Goal: Book appointment/travel/reservation

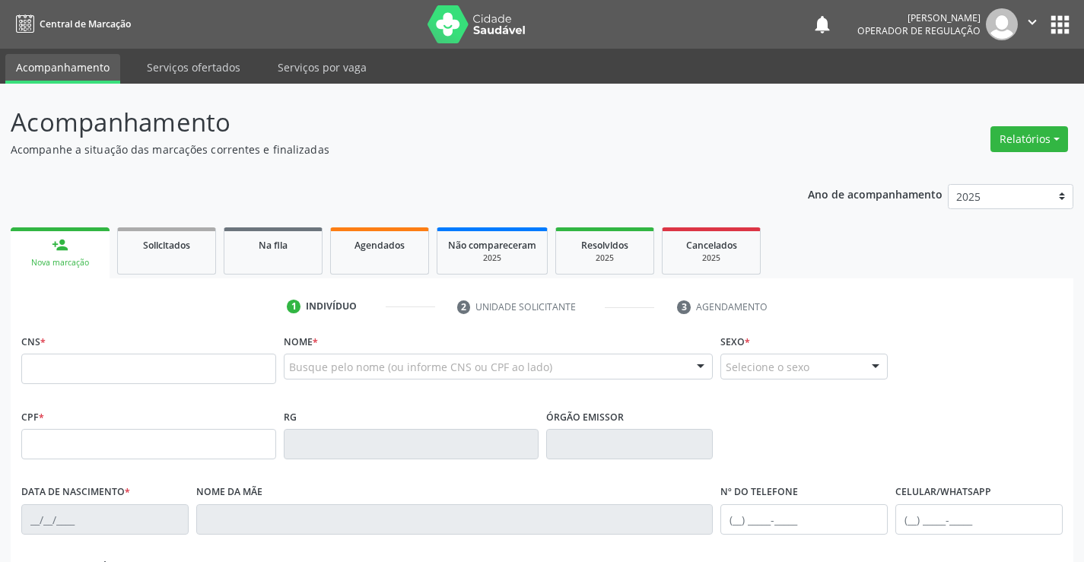
click at [88, 374] on input "text" at bounding box center [148, 369] width 255 height 30
type input "700 5017 4911 1055"
type input "2065276088"
type input "19/[DATE]"
type input "[PHONE_NUMBER]"
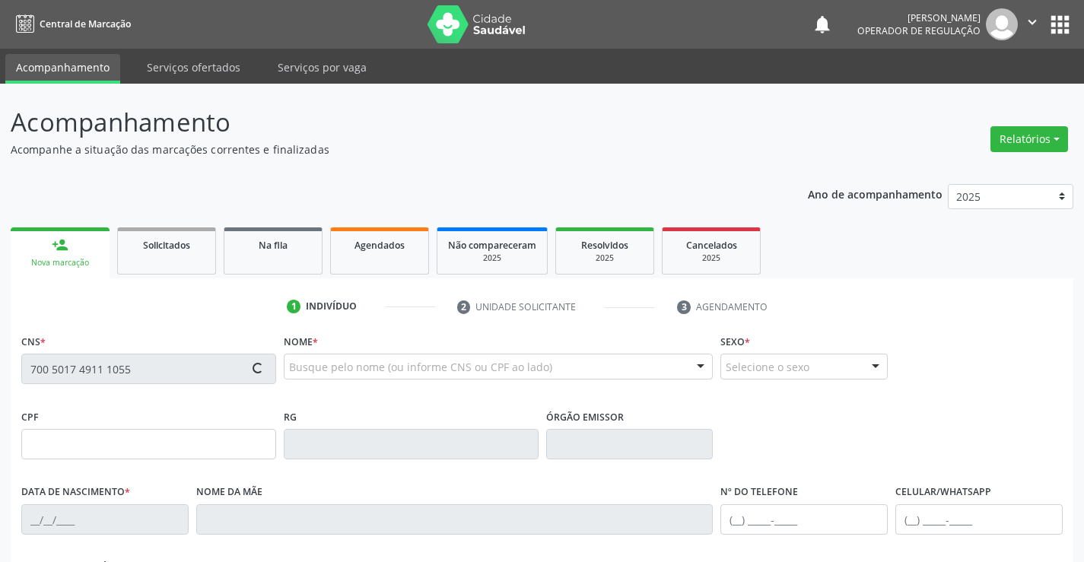
type input "[PHONE_NUMBER]"
type input "600.502.415-91"
type input "S/N"
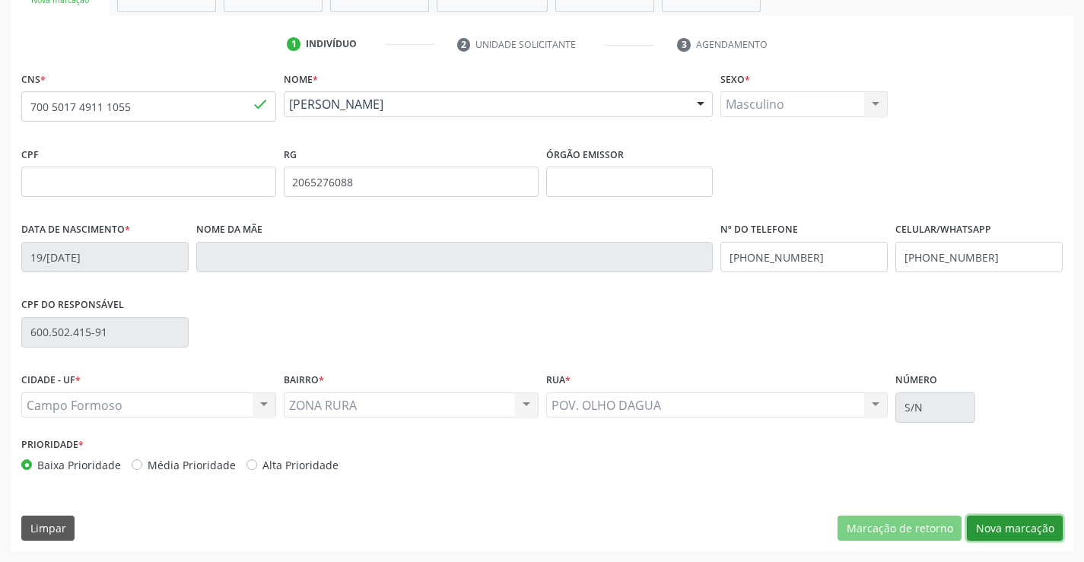
click at [1017, 532] on button "Nova marcação" at bounding box center [1015, 529] width 96 height 26
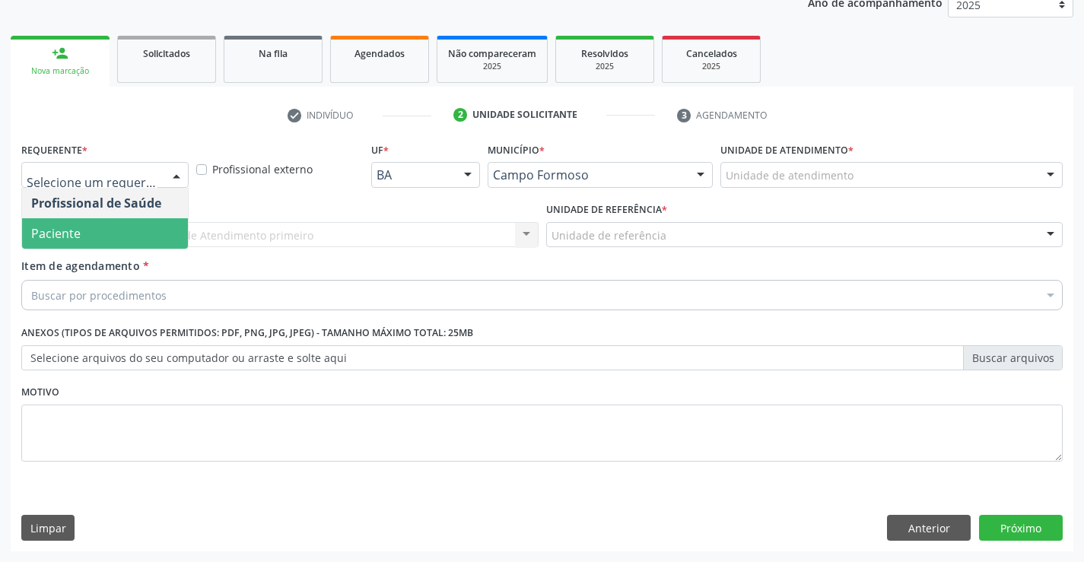
click at [72, 231] on span "Paciente" at bounding box center [55, 233] width 49 height 17
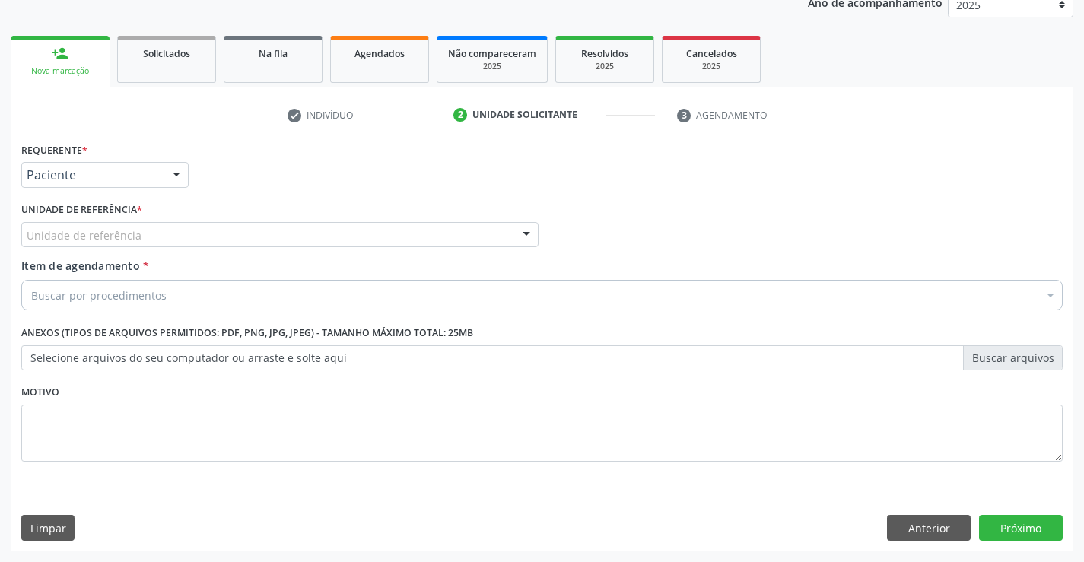
click at [78, 216] on label "Unidade de referência *" at bounding box center [81, 211] width 121 height 24
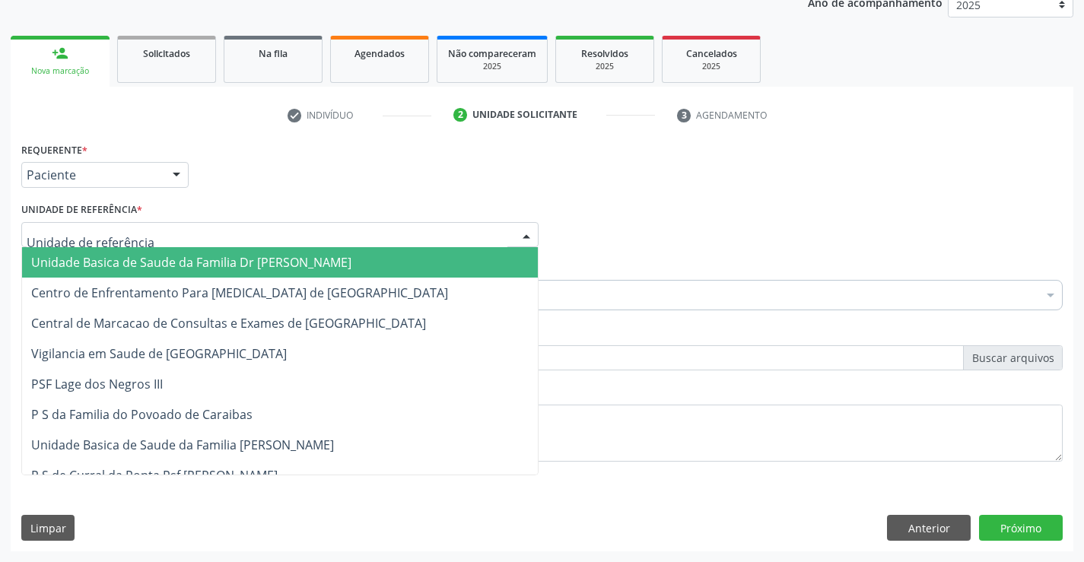
click at [115, 255] on span "Unidade Basica de Saude da Familia Dr [PERSON_NAME]" at bounding box center [191, 262] width 320 height 17
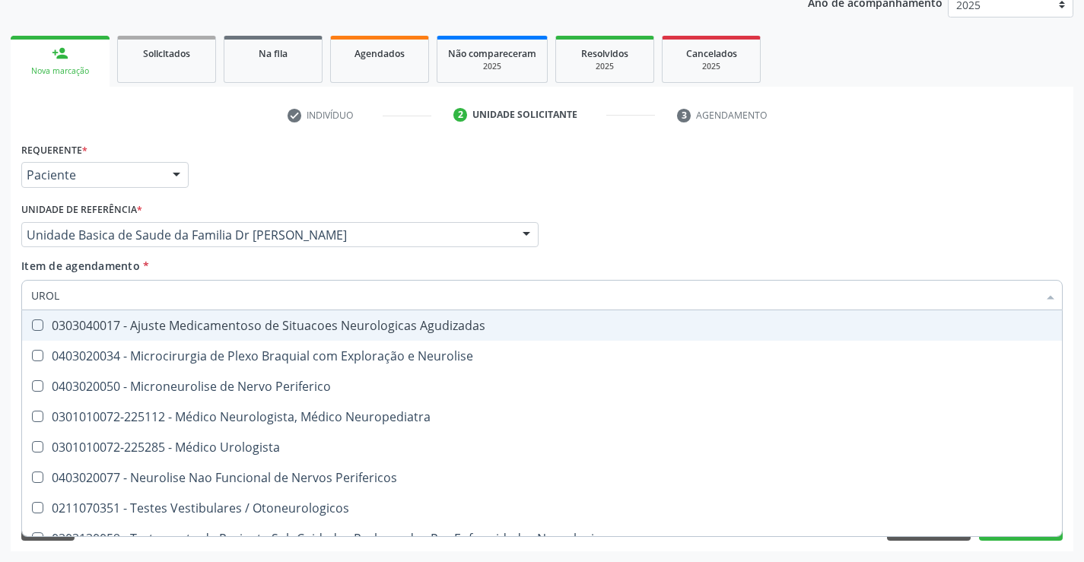
type input "UROLO"
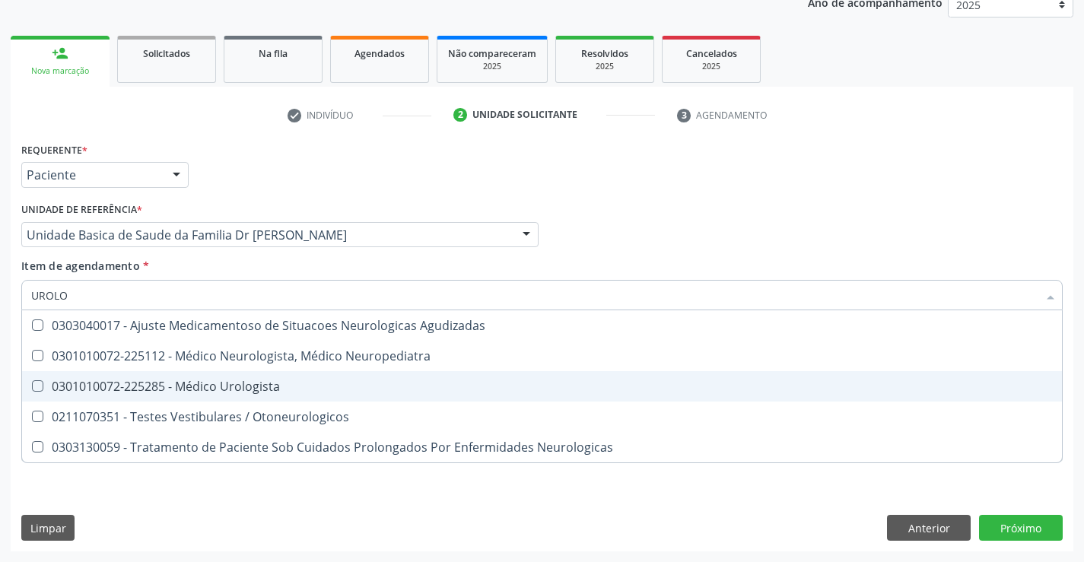
click at [237, 390] on div "0301010072-225285 - Médico Urologista" at bounding box center [542, 386] width 1022 height 12
checkbox Urologista "true"
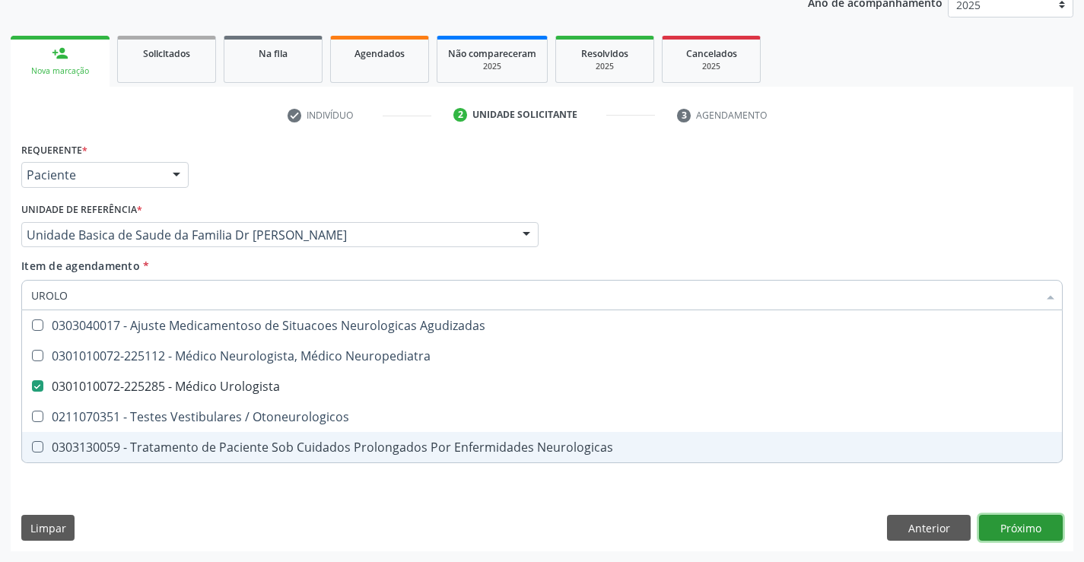
click at [1023, 526] on div "Requerente * Paciente Profissional de Saúde Paciente Nenhum resultado encontrad…" at bounding box center [542, 344] width 1063 height 413
checkbox Neuropediatra "true"
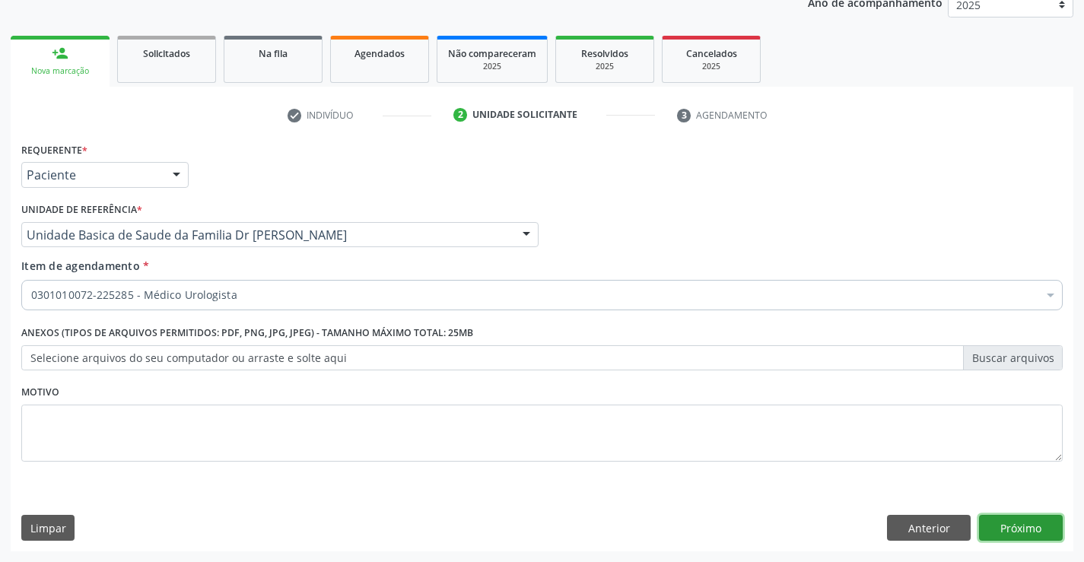
click at [1023, 526] on button "Próximo" at bounding box center [1021, 528] width 84 height 26
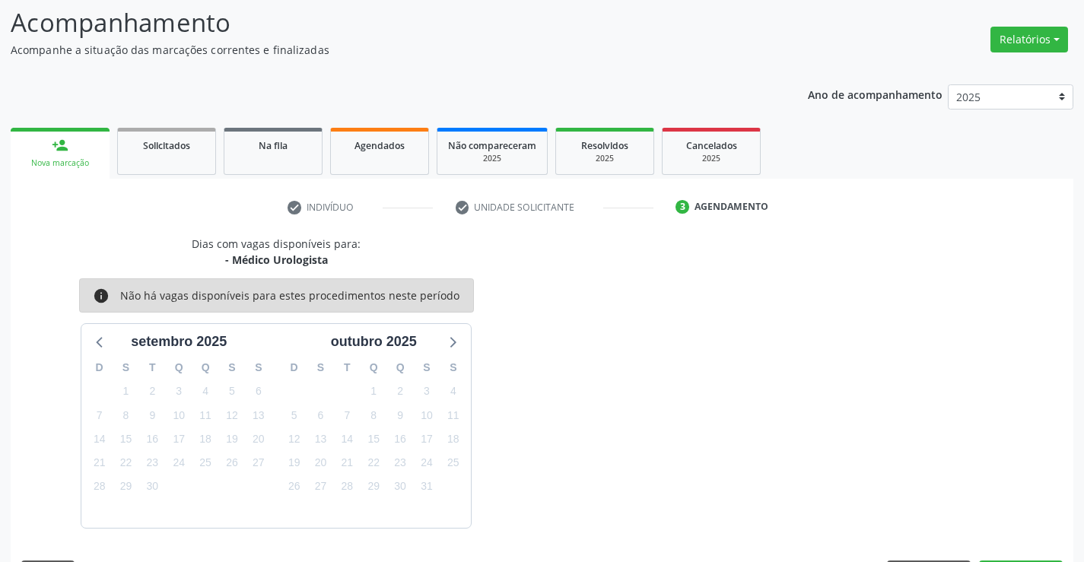
scroll to position [145, 0]
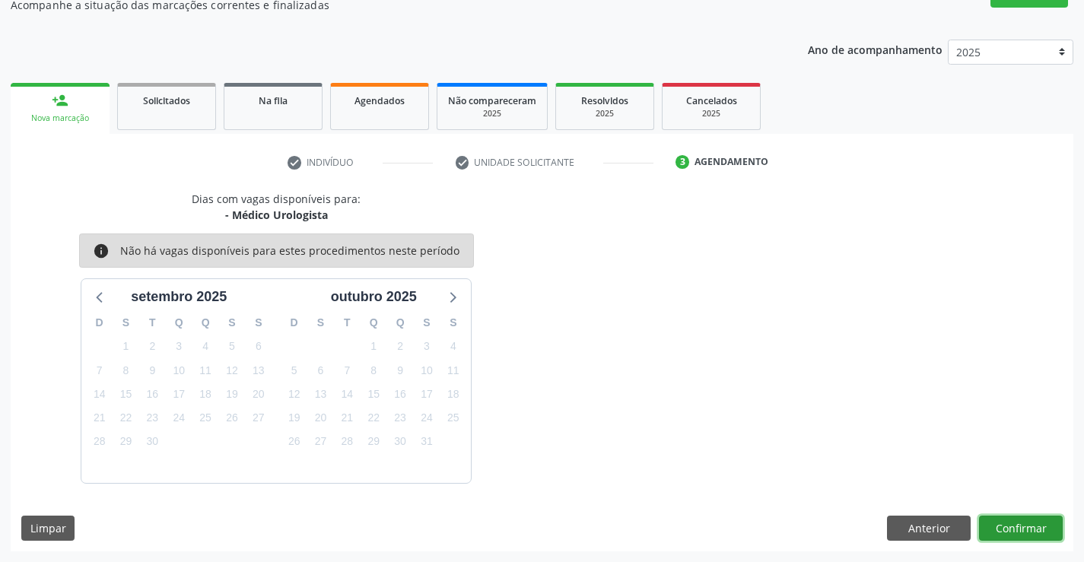
click at [1015, 525] on button "Confirmar" at bounding box center [1021, 529] width 84 height 26
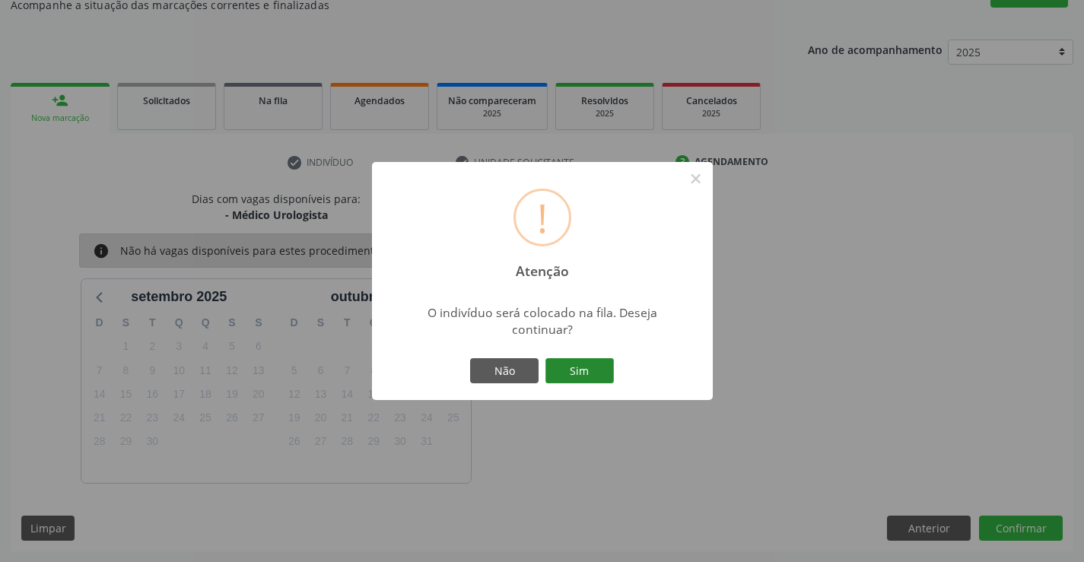
click at [585, 361] on button "Sim" at bounding box center [580, 371] width 68 height 26
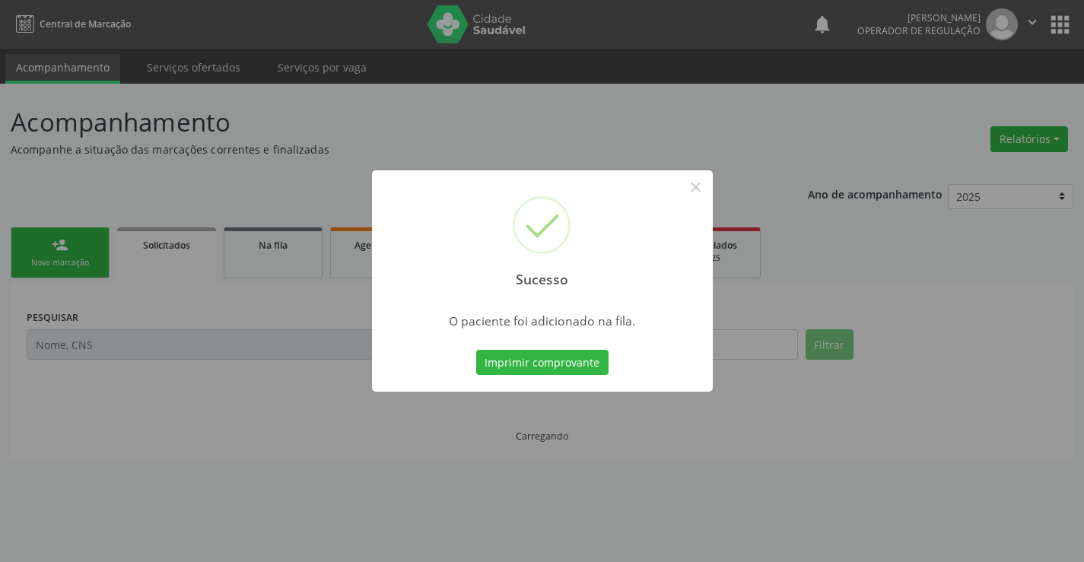
scroll to position [0, 0]
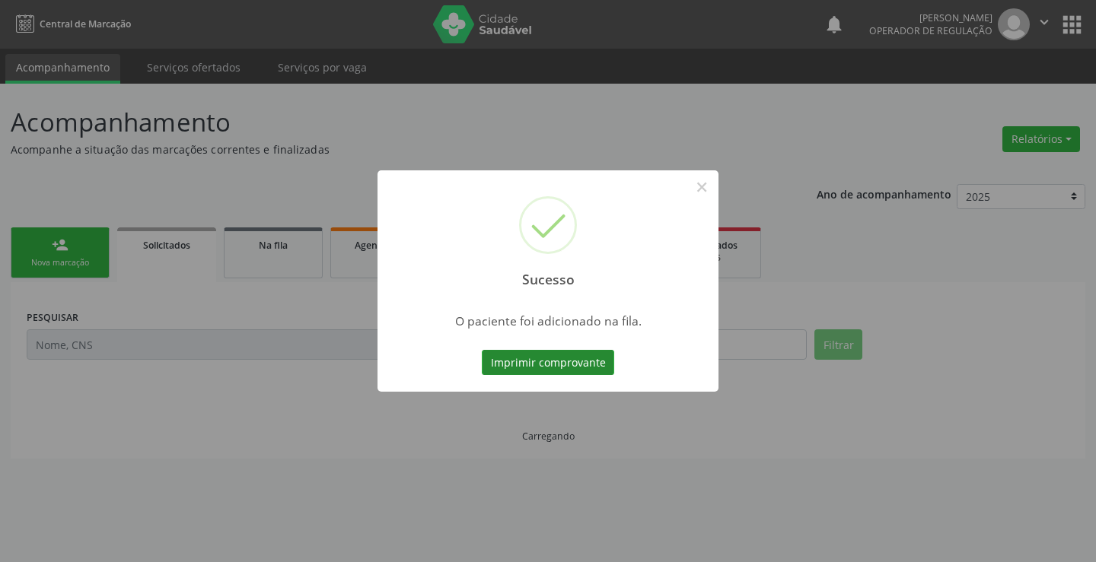
click at [553, 368] on button "Imprimir comprovante" at bounding box center [548, 363] width 132 height 26
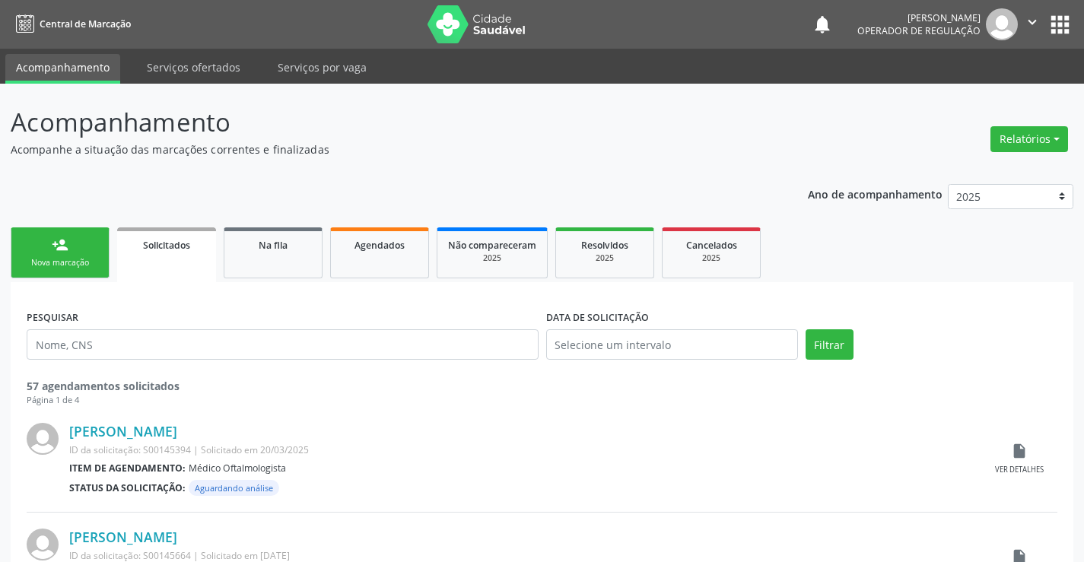
click at [72, 240] on link "person_add Nova marcação" at bounding box center [60, 253] width 99 height 51
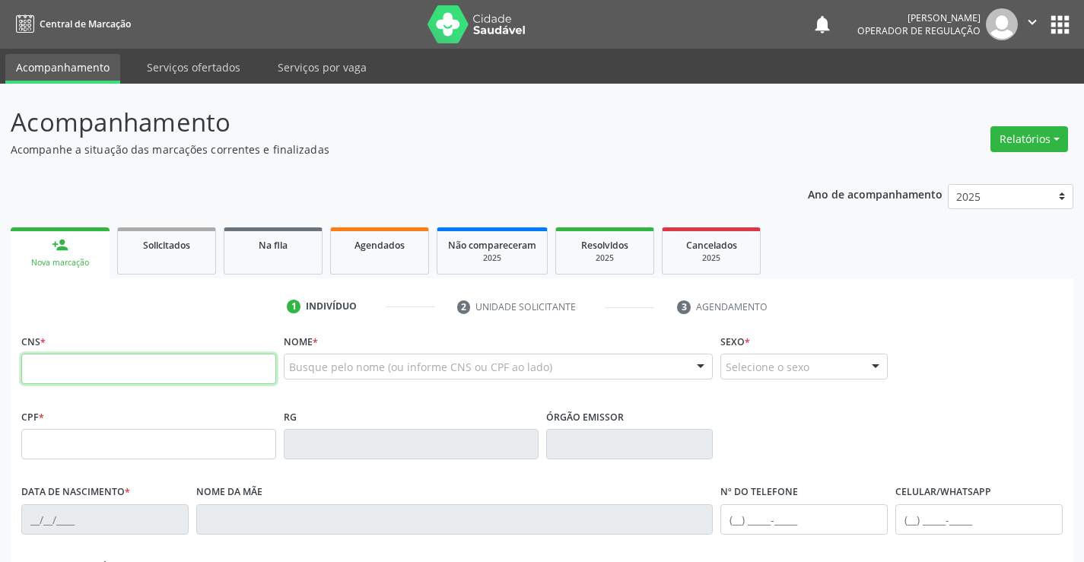
click at [119, 374] on input "text" at bounding box center [148, 369] width 255 height 30
click at [55, 374] on input "text" at bounding box center [148, 369] width 255 height 30
type input "704 8065 6999 0144"
type input "0441700330"
type input "15/[DATE]"
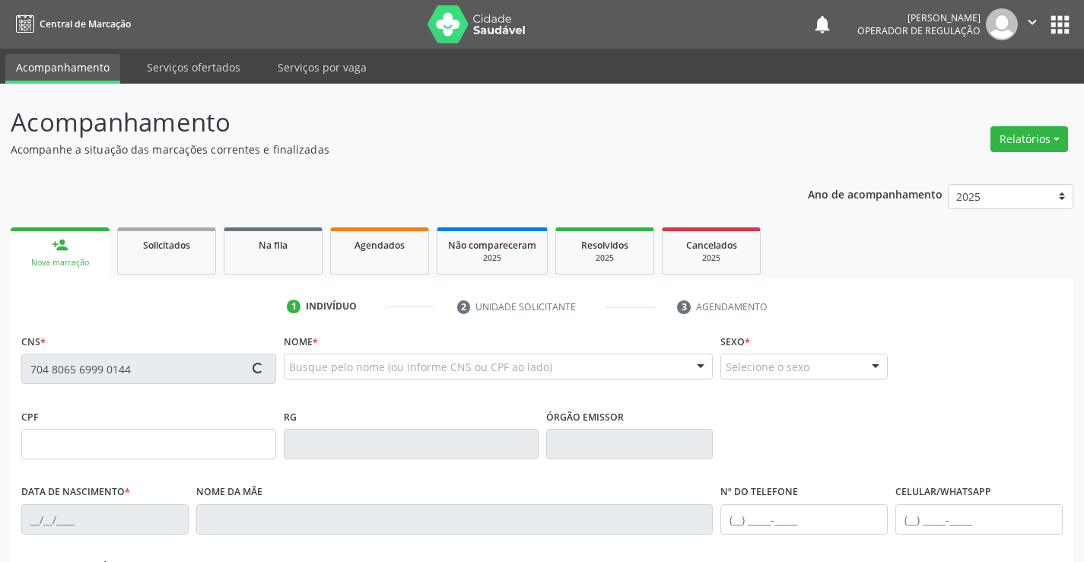
type input "[PHONE_NUMBER]"
type input "460.243.955-15"
type input "SN"
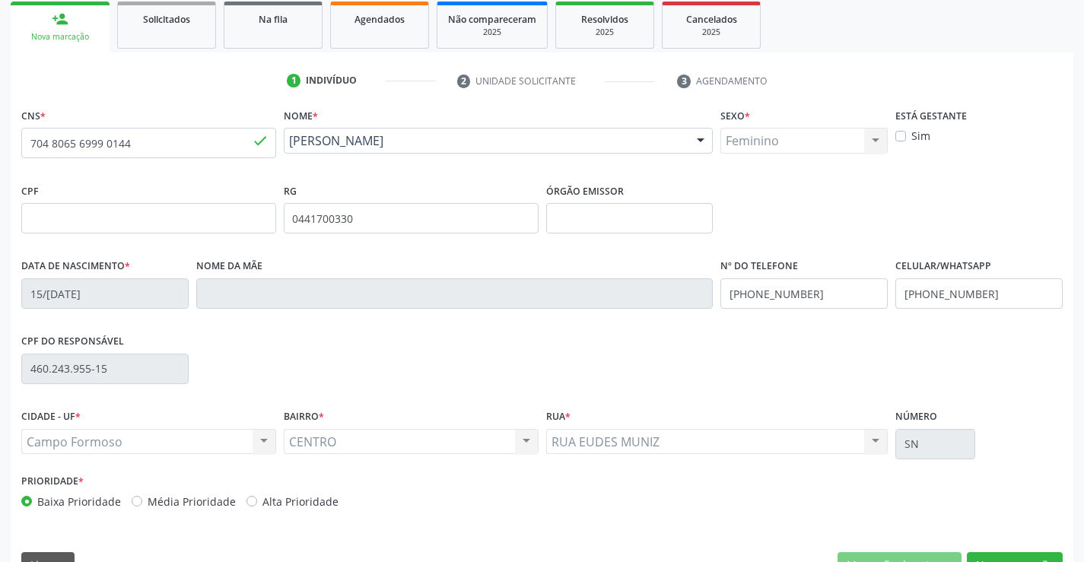
scroll to position [263, 0]
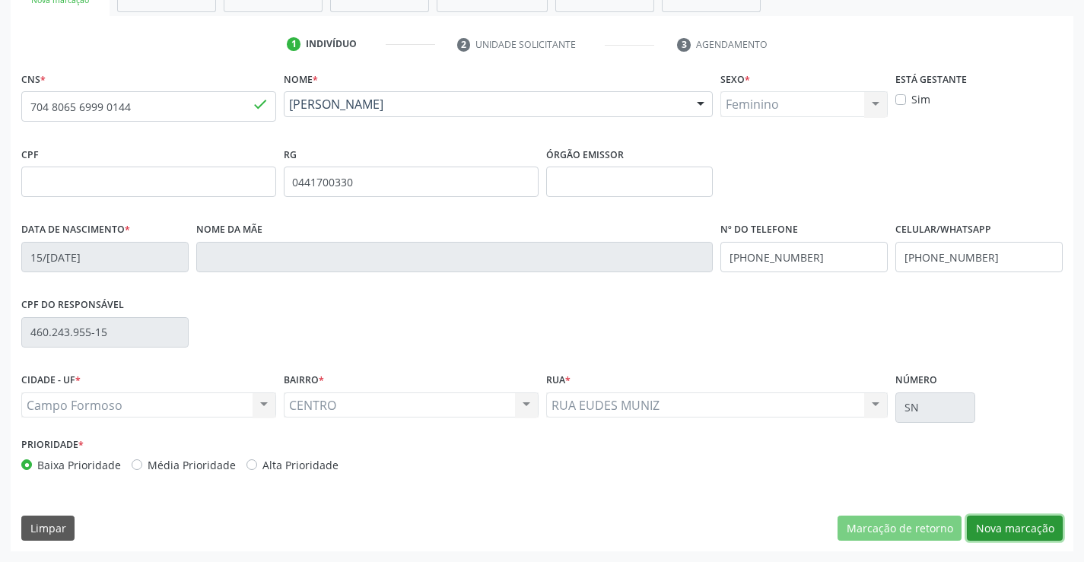
click at [1016, 525] on button "Nova marcação" at bounding box center [1015, 529] width 96 height 26
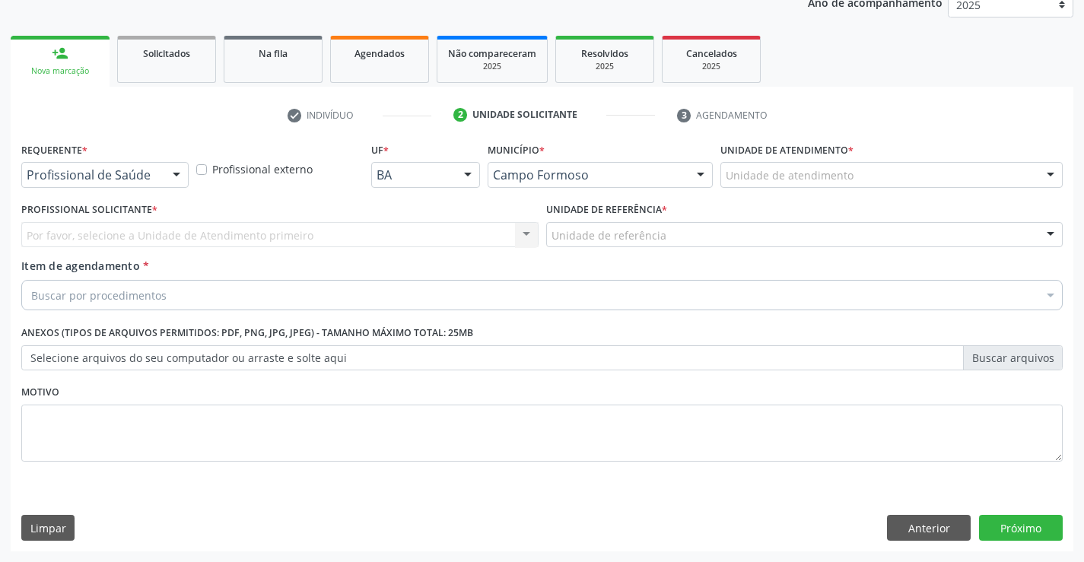
scroll to position [192, 0]
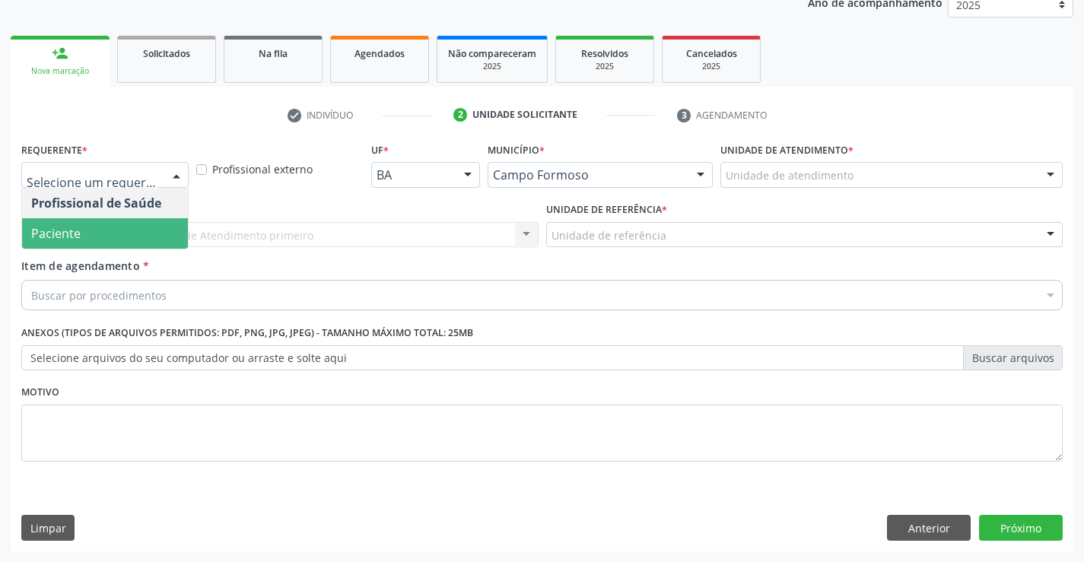
click at [104, 230] on span "Paciente" at bounding box center [105, 233] width 166 height 30
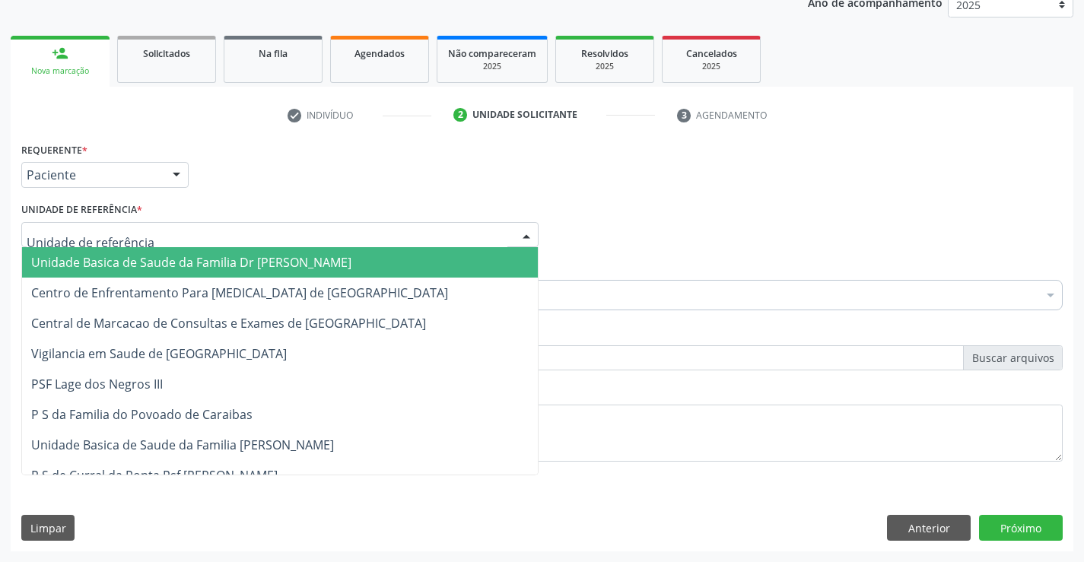
click at [144, 256] on span "Unidade Basica de Saude da Familia Dr [PERSON_NAME]" at bounding box center [191, 262] width 320 height 17
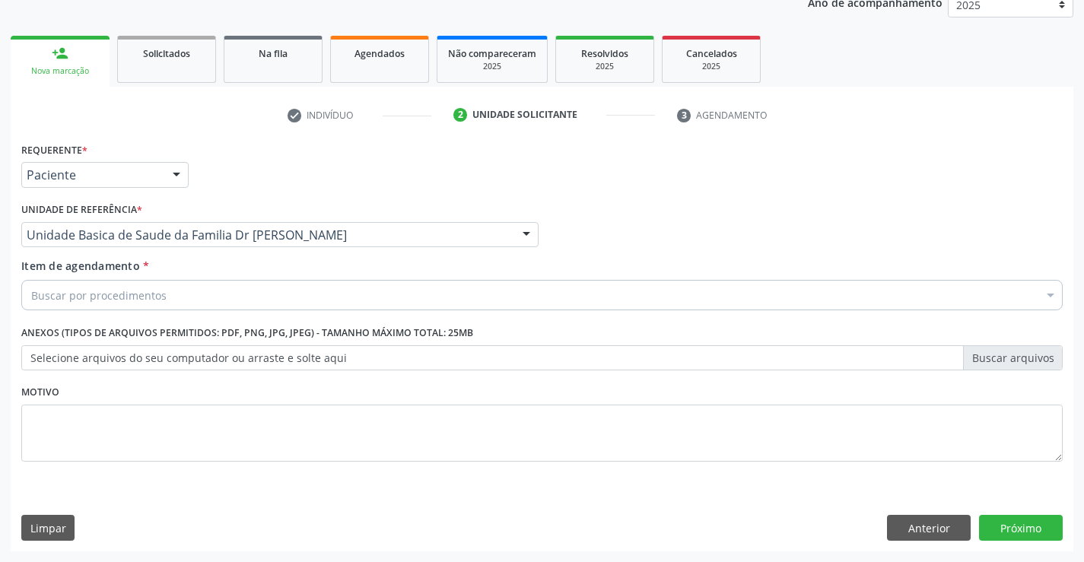
click at [180, 295] on div "Buscar por procedimentos" at bounding box center [542, 295] width 1042 height 30
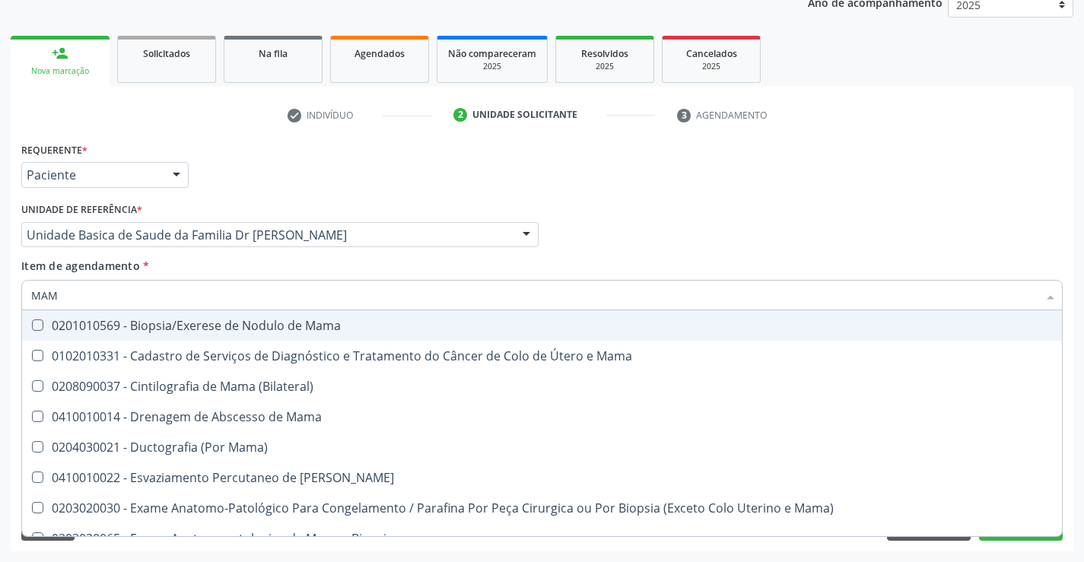
type input "MAMO"
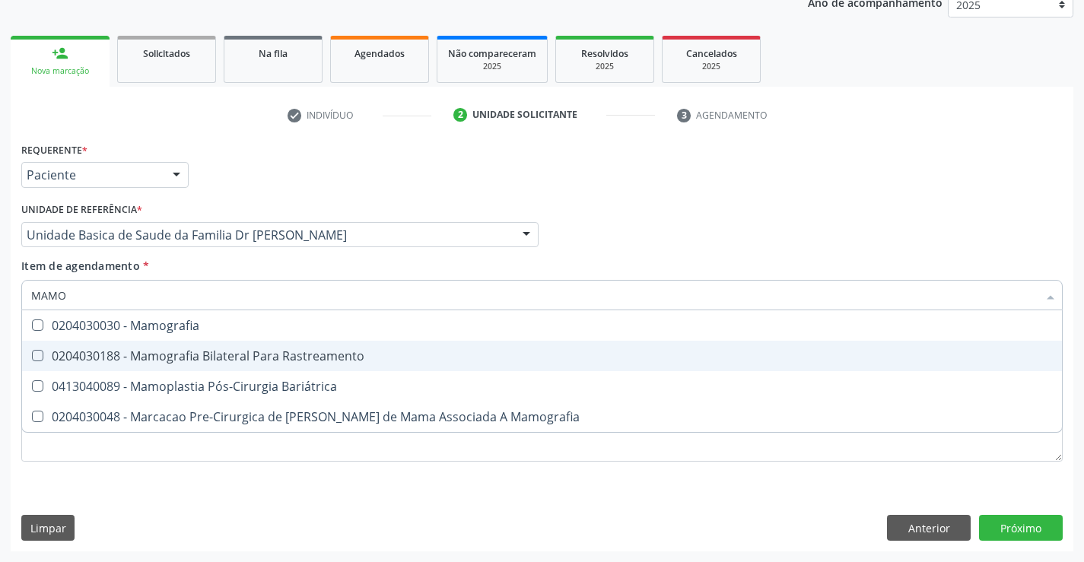
click at [274, 356] on div "0204030188 - Mamografia Bilateral Para Rastreamento" at bounding box center [542, 356] width 1022 height 12
checkbox Rastreamento "true"
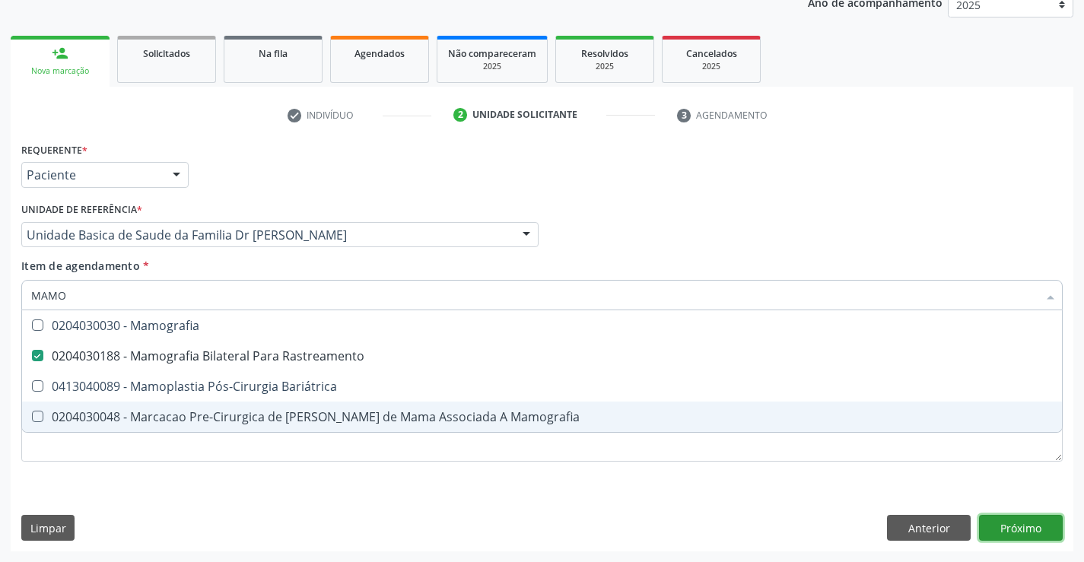
click at [1020, 527] on div "Requerente * Paciente Profissional de Saúde Paciente Nenhum resultado encontrad…" at bounding box center [542, 344] width 1063 height 413
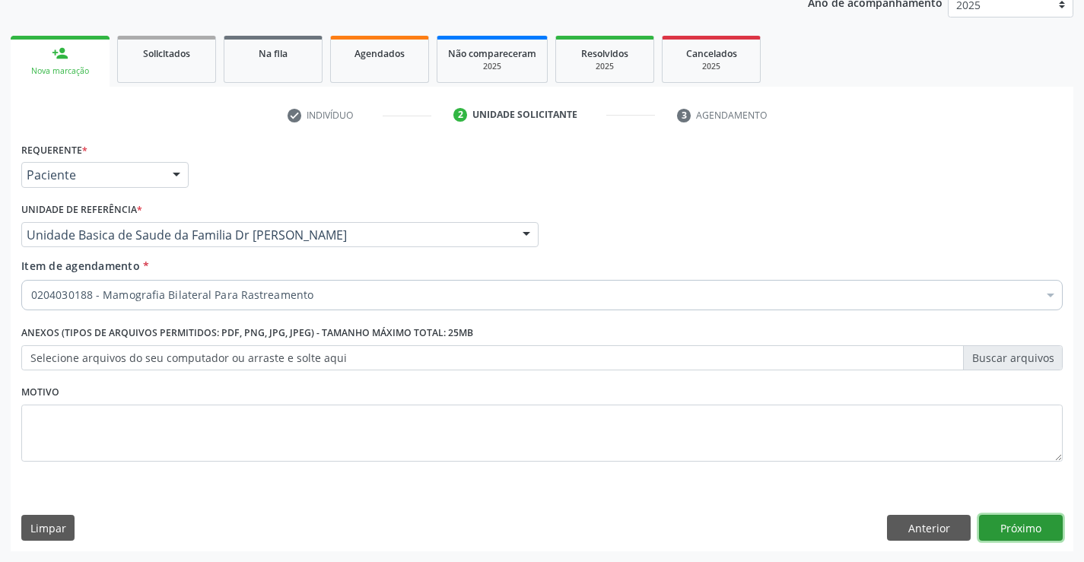
click at [1020, 527] on button "Próximo" at bounding box center [1021, 528] width 84 height 26
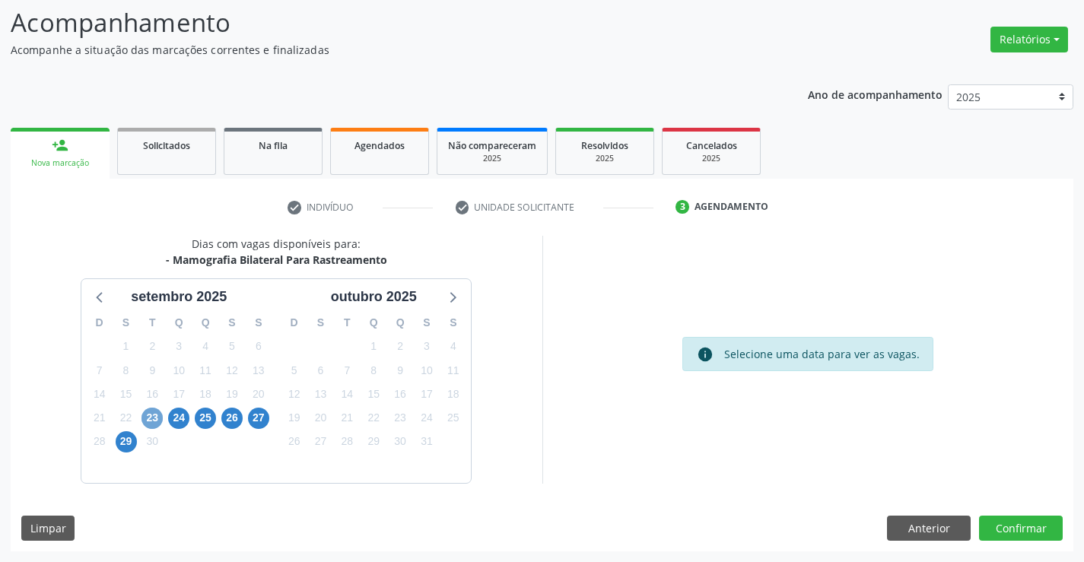
click at [157, 418] on span "23" at bounding box center [152, 418] width 21 height 21
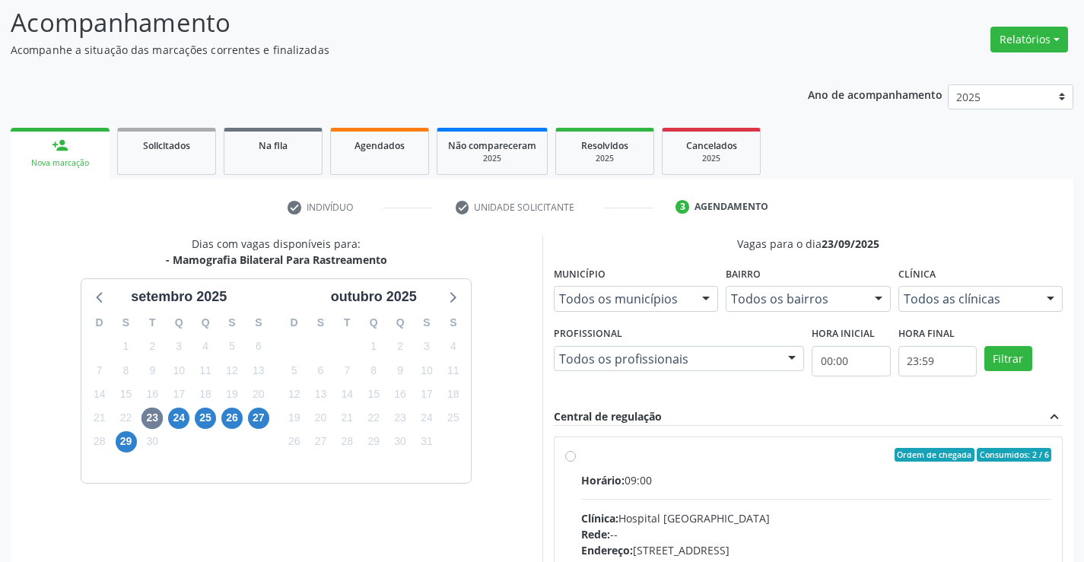
click at [725, 465] on label "Ordem de chegada Consumidos: 2 / 6 Horário: 09:00 Clínica: Hospital [GEOGRAPHIC…" at bounding box center [816, 565] width 471 height 234
click at [576, 462] on input "Ordem de chegada Consumidos: 2 / 6 Horário: 09:00 Clínica: Hospital [GEOGRAPHIC…" at bounding box center [570, 455] width 11 height 14
radio input "true"
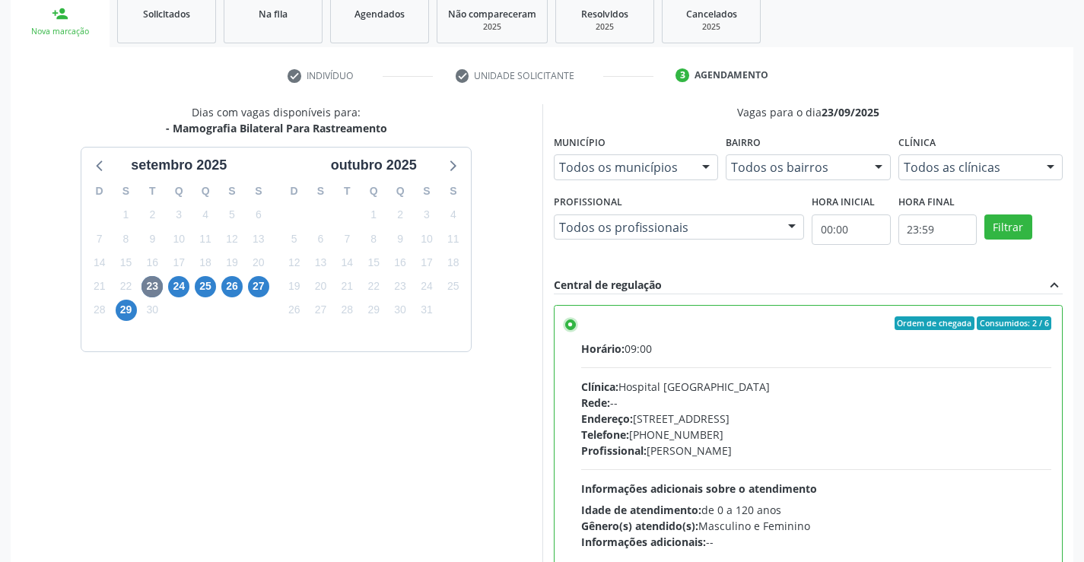
scroll to position [347, 0]
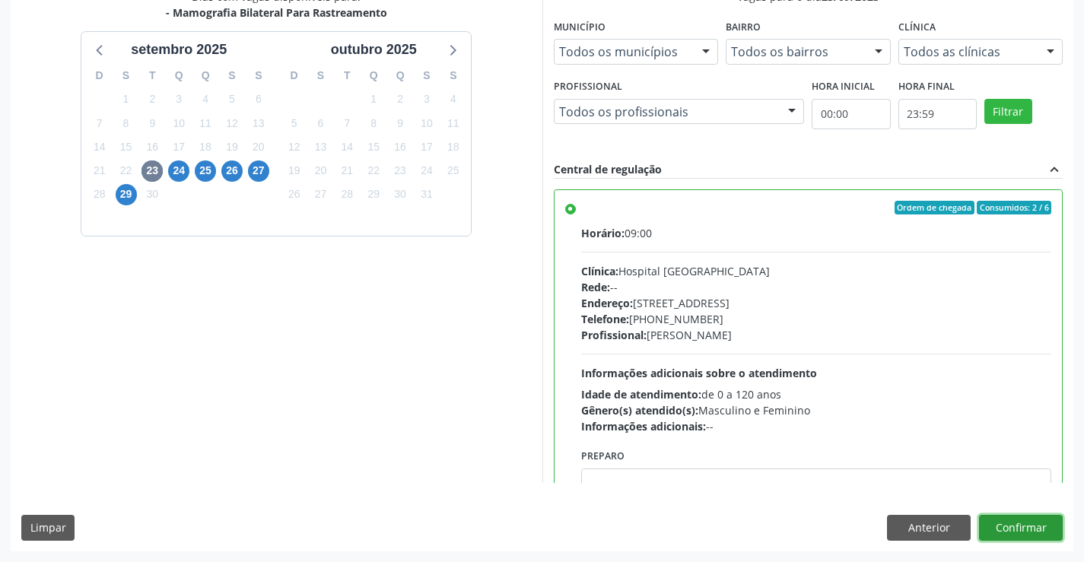
click at [1017, 520] on button "Confirmar" at bounding box center [1021, 528] width 84 height 26
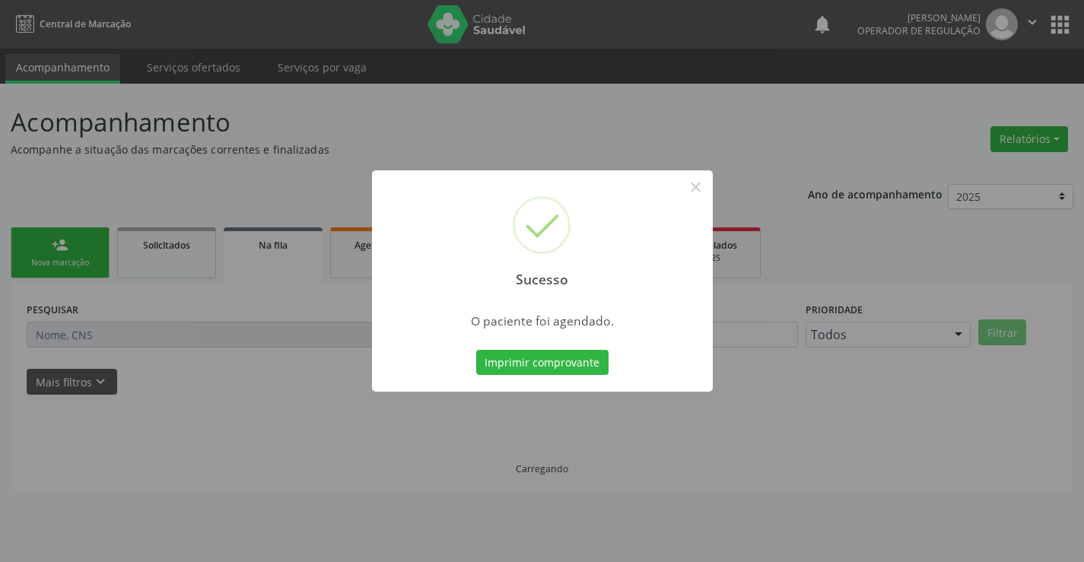
scroll to position [0, 0]
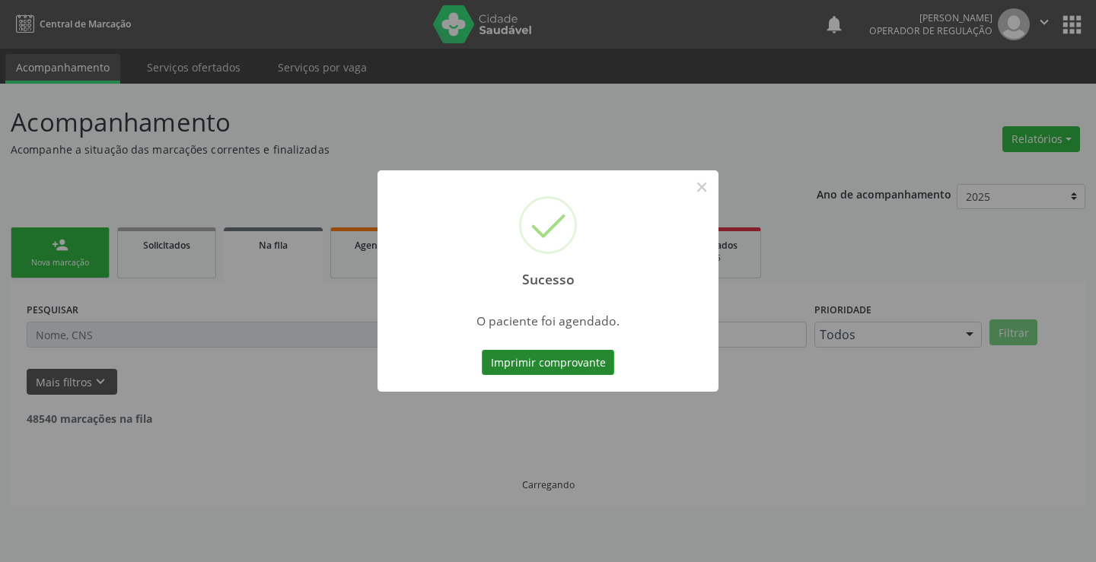
click at [553, 357] on button "Imprimir comprovante" at bounding box center [548, 363] width 132 height 26
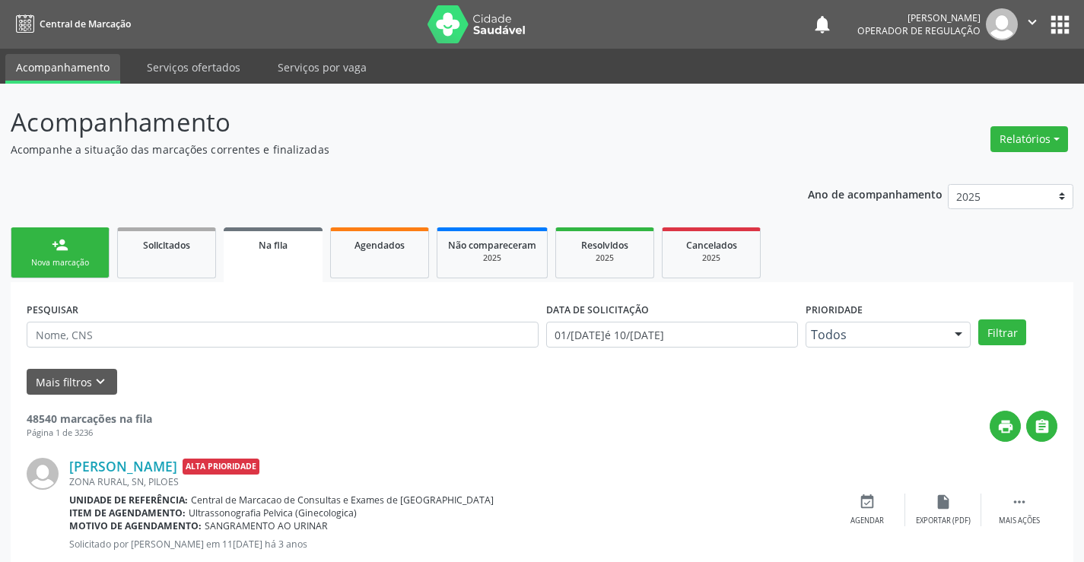
click at [45, 253] on link "person_add Nova marcação" at bounding box center [60, 253] width 99 height 51
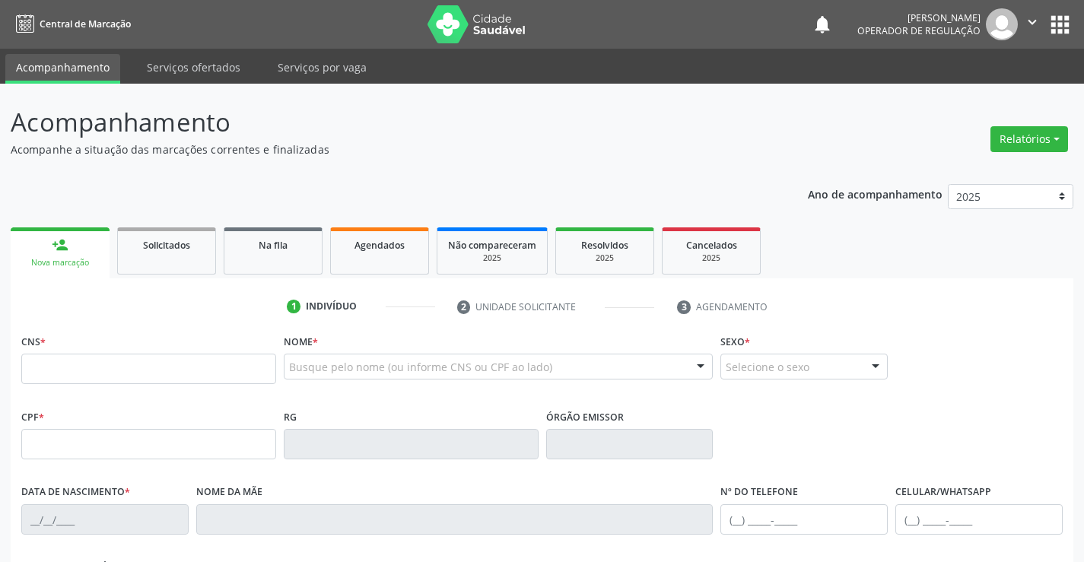
click at [1032, 17] on icon "" at bounding box center [1032, 22] width 17 height 17
click at [988, 94] on link "Sair" at bounding box center [993, 92] width 105 height 21
